Goal: Task Accomplishment & Management: Complete application form

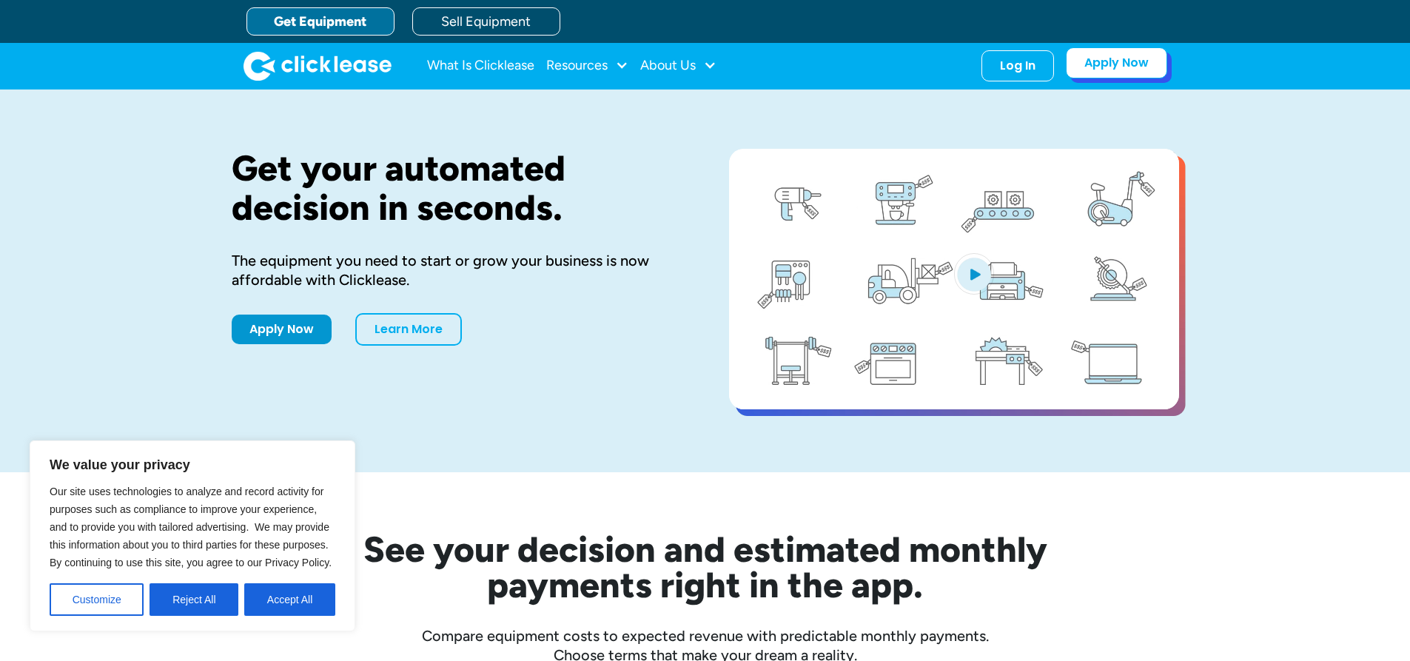
click at [1118, 64] on link "Apply Now" at bounding box center [1116, 62] width 101 height 31
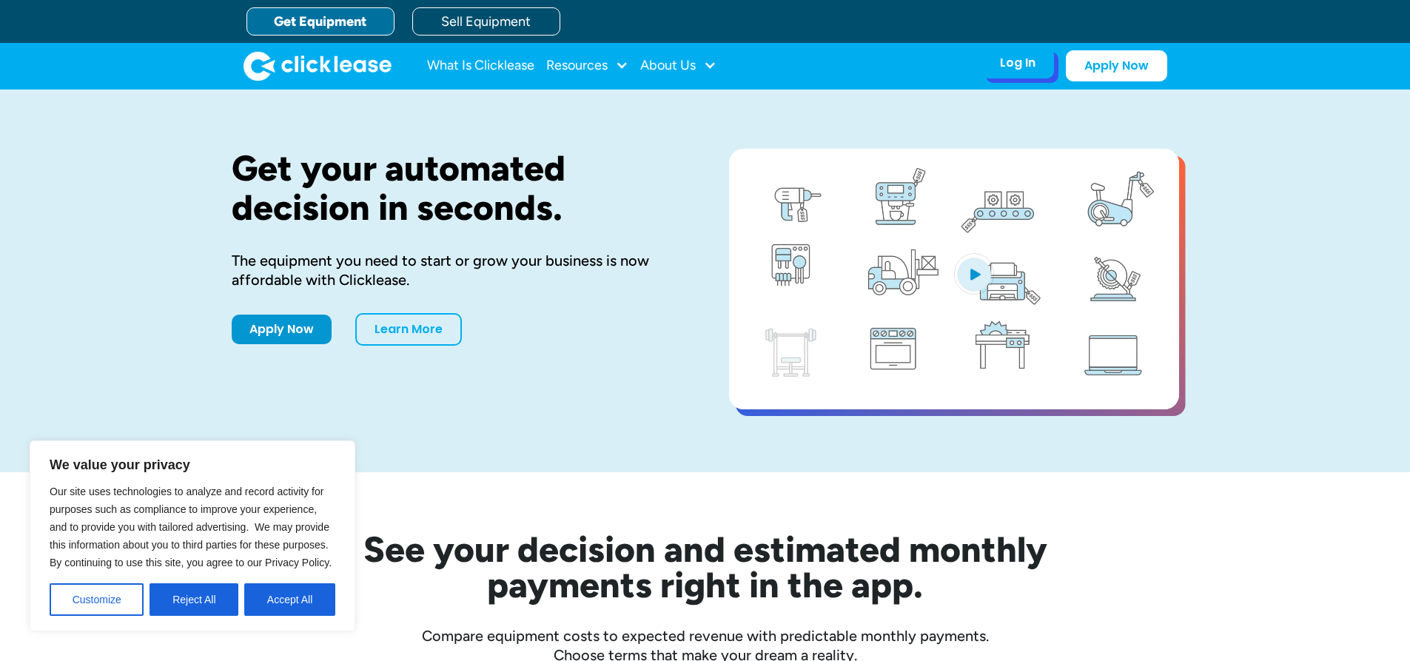
click at [1017, 69] on div "Log In" at bounding box center [1018, 63] width 36 height 15
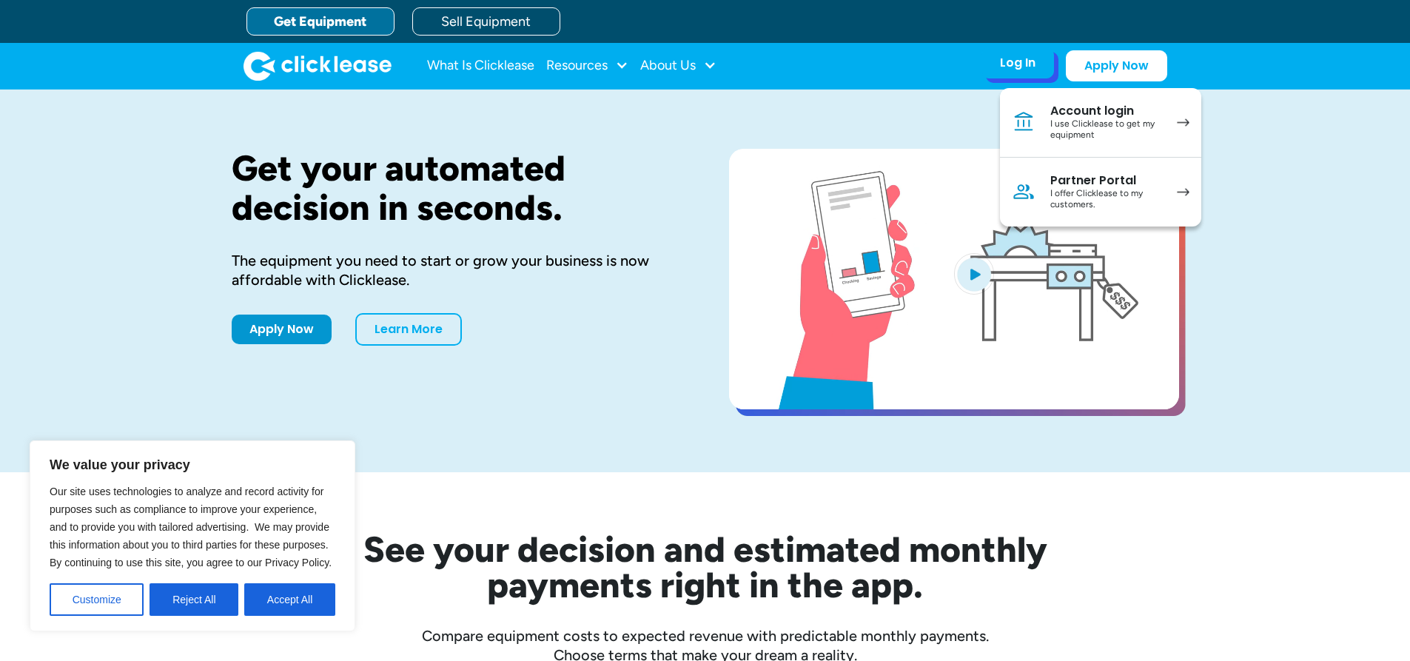
click at [1077, 124] on div "I use Clicklease to get my equipment" at bounding box center [1107, 129] width 112 height 23
